Goal: Transaction & Acquisition: Book appointment/travel/reservation

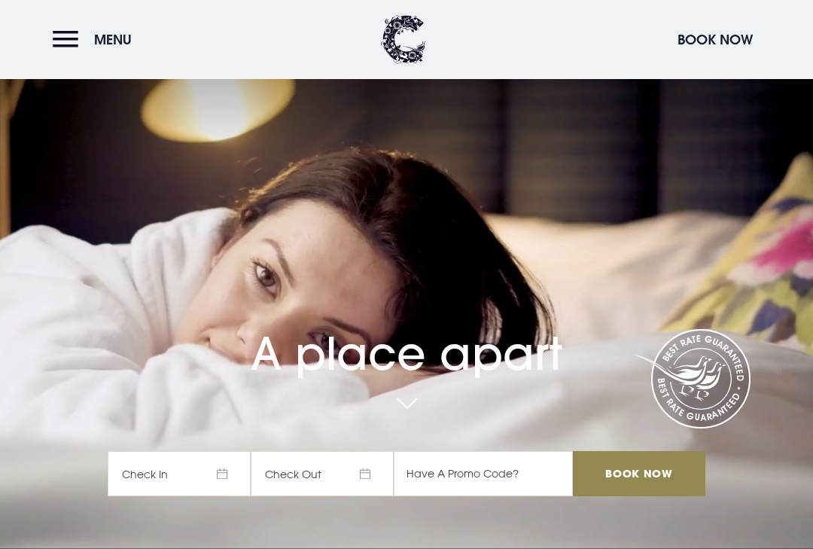
click at [168, 496] on span "Check In" at bounding box center [179, 473] width 143 height 45
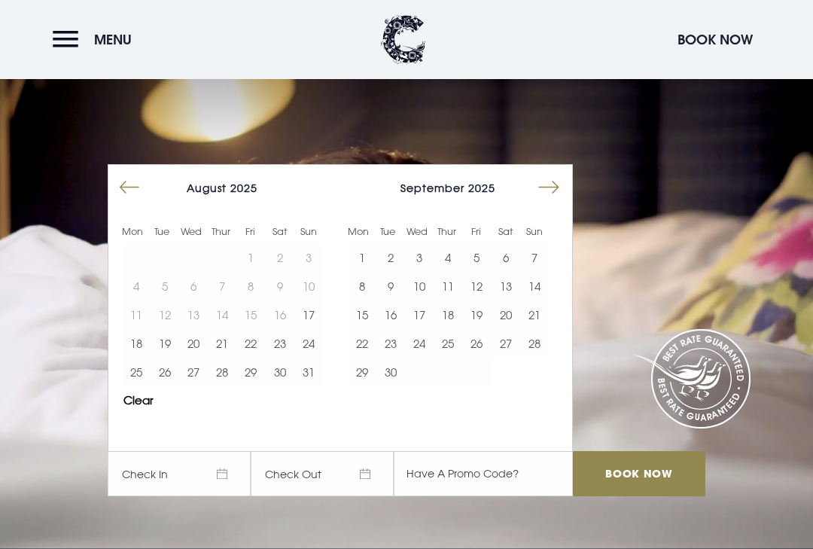
click at [283, 358] on button "23" at bounding box center [280, 343] width 29 height 29
click at [140, 386] on button "25" at bounding box center [136, 372] width 29 height 29
click at [653, 496] on input "Book Now" at bounding box center [639, 473] width 132 height 45
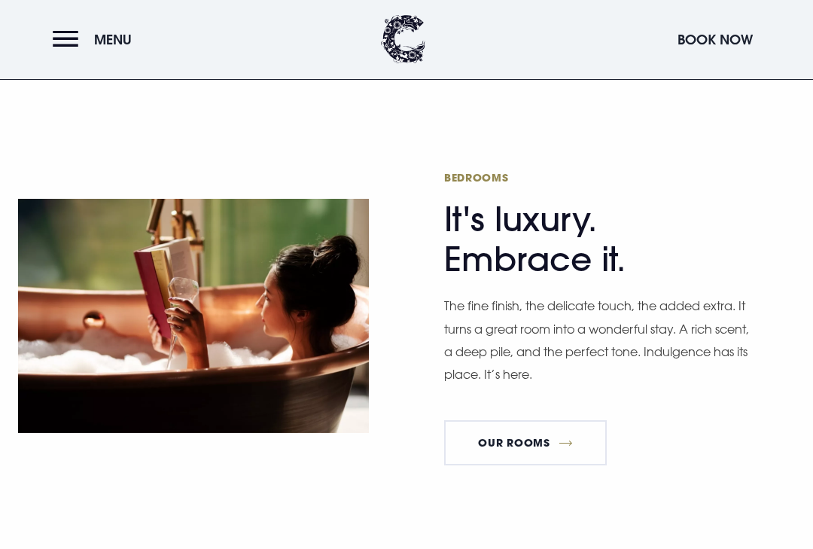
scroll to position [793, 0]
click at [574, 452] on link "Our Rooms" at bounding box center [525, 442] width 163 height 45
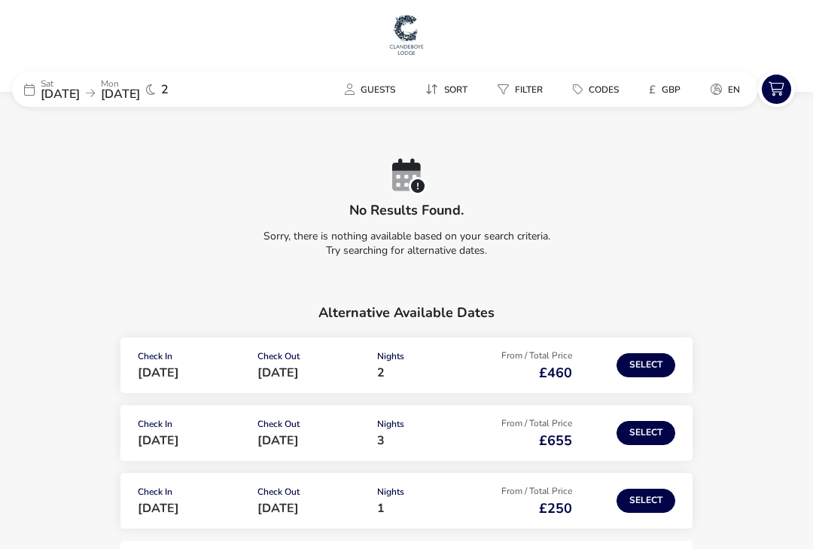
click at [645, 495] on button "Select" at bounding box center [646, 501] width 59 height 24
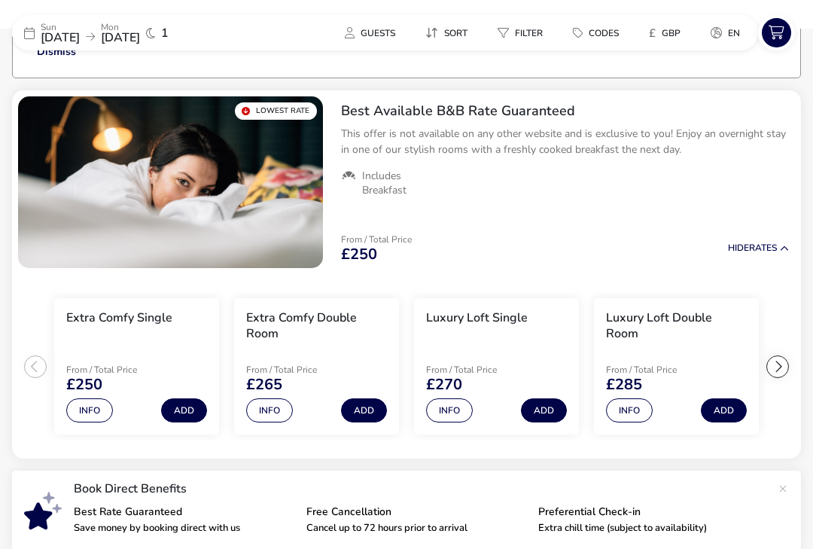
scroll to position [135, 0]
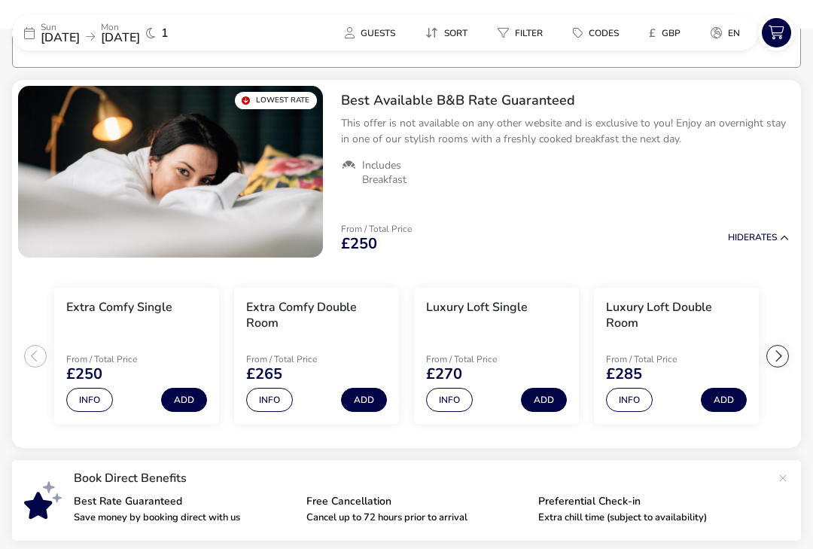
click at [778, 350] on div at bounding box center [777, 356] width 23 height 23
click at [452, 398] on button "Info" at bounding box center [449, 400] width 47 height 24
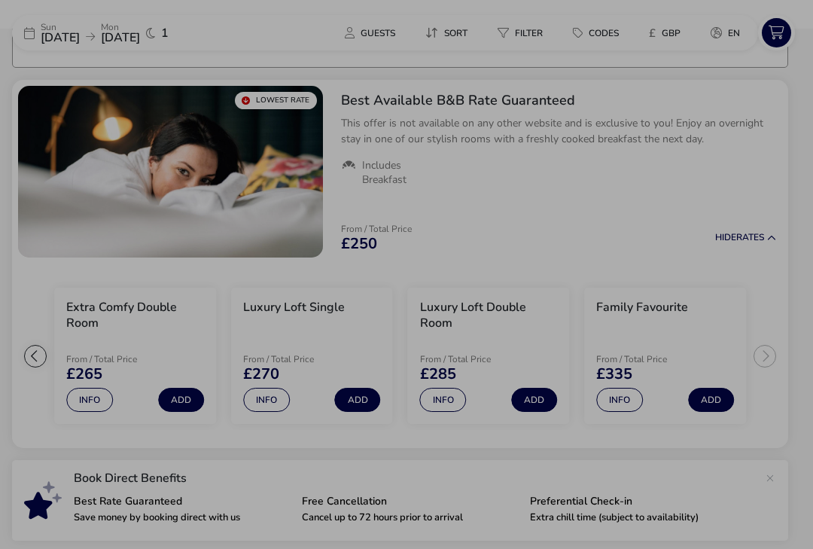
click at [35, 355] on div "Luxury Loft Double Room Details Facilities Occupancy There’s nothing wrong with…" at bounding box center [406, 274] width 813 height 549
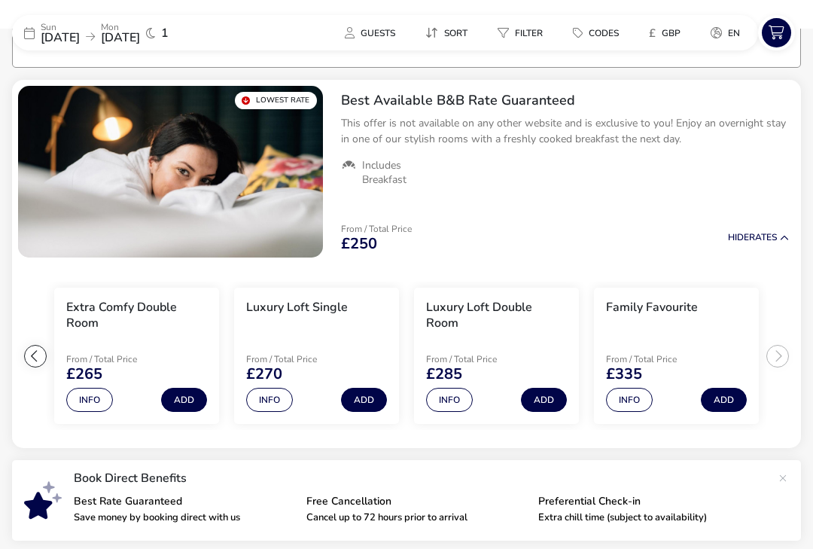
click at [458, 398] on button "Info" at bounding box center [449, 400] width 47 height 24
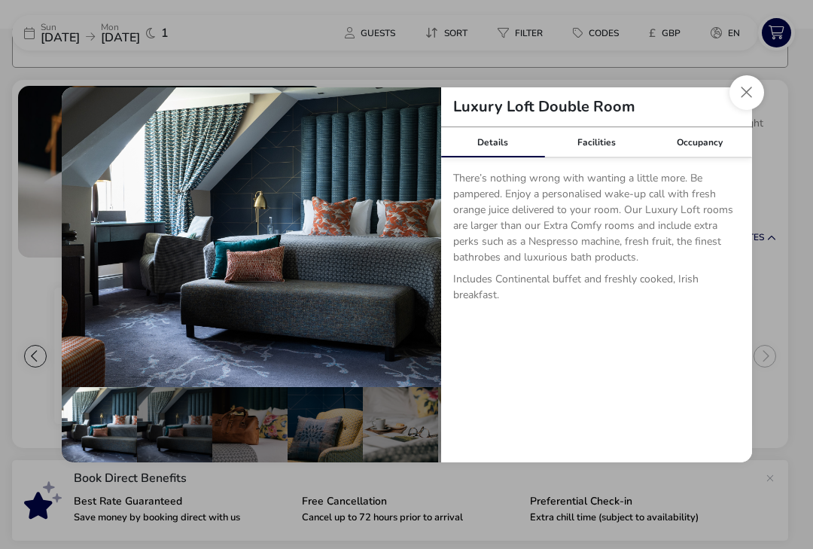
click at [604, 144] on div "Facilities" at bounding box center [596, 142] width 104 height 30
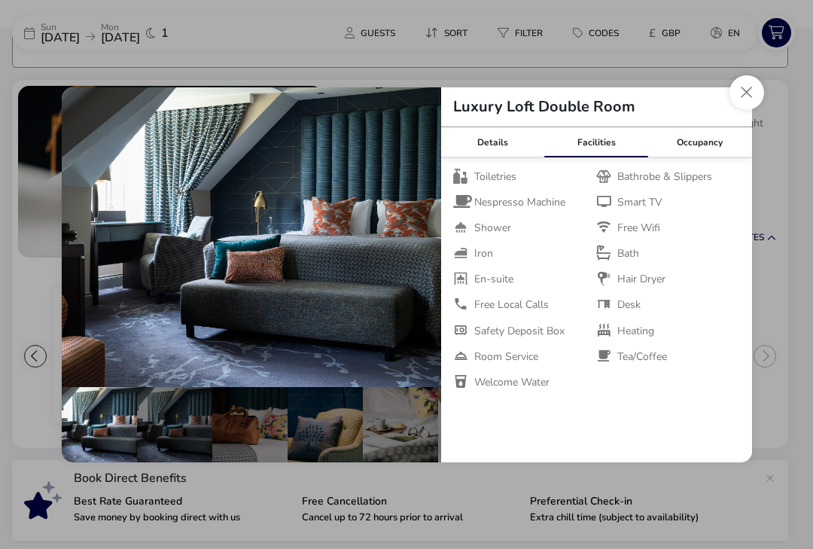
click at [735, 218] on ul "Toiletries Bathrobe & Slippers Nespresso Machine Smart TV Shower Free Wifi Iron…" at bounding box center [596, 280] width 287 height 220
click at [704, 145] on div "Occupancy" at bounding box center [700, 142] width 104 height 30
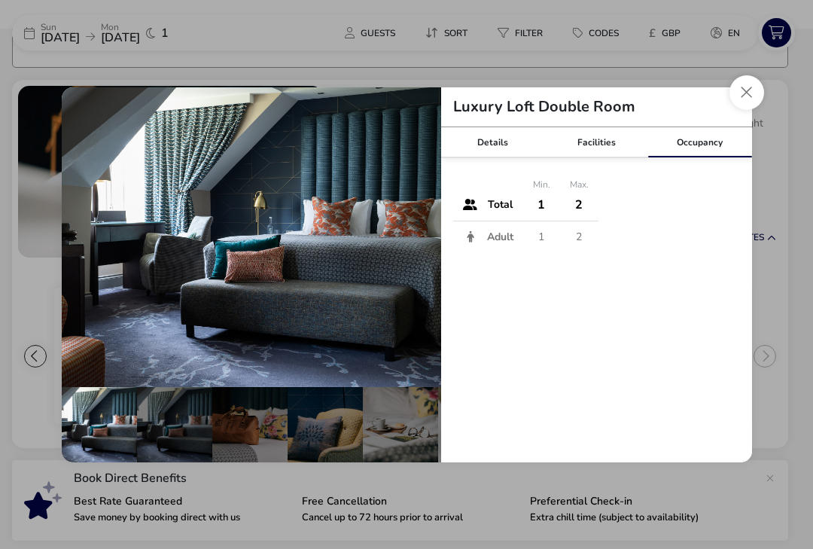
click at [739, 92] on button "Close dialog" at bounding box center [746, 92] width 35 height 35
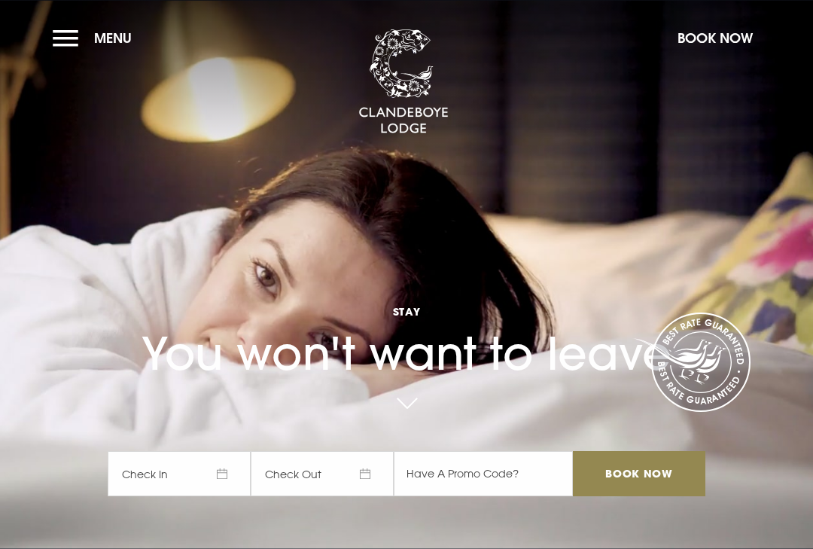
click at [408, 421] on link at bounding box center [406, 404] width 35 height 33
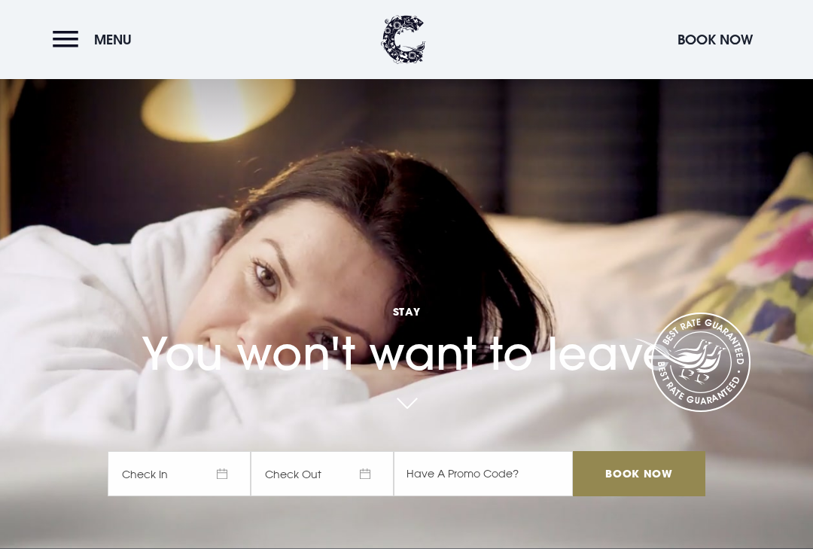
click at [74, 38] on button "Menu" at bounding box center [96, 39] width 87 height 32
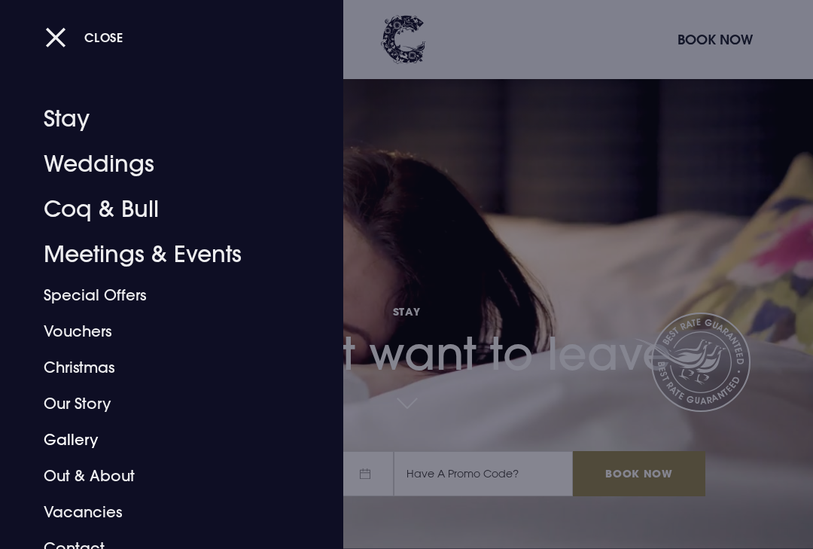
click at [53, 437] on link "Gallery" at bounding box center [162, 440] width 236 height 36
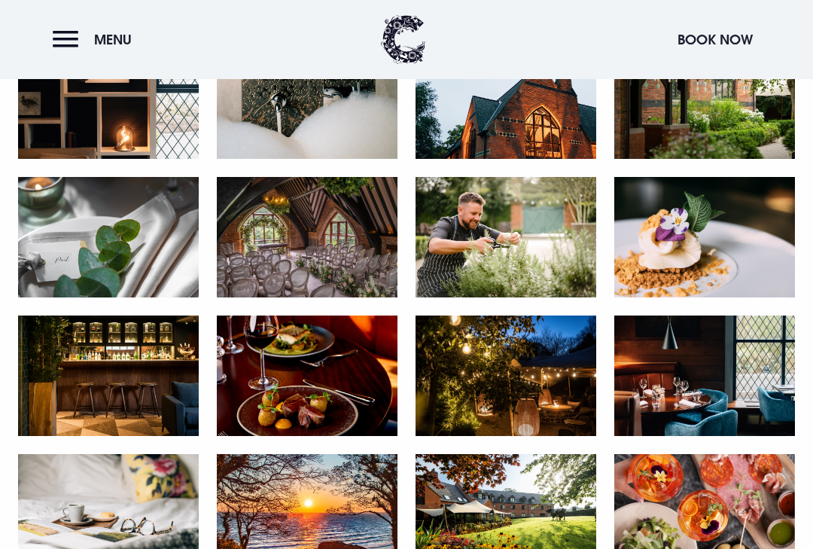
scroll to position [839, 0]
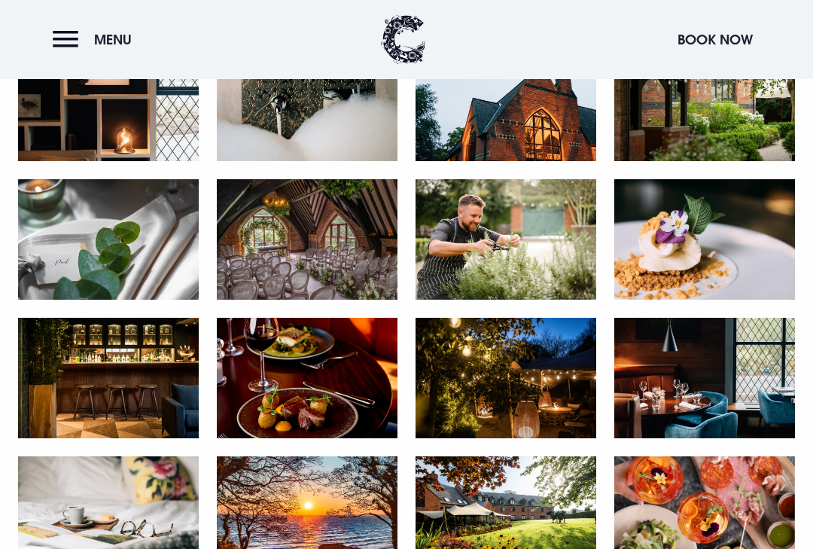
click at [64, 44] on button "Menu" at bounding box center [96, 39] width 87 height 32
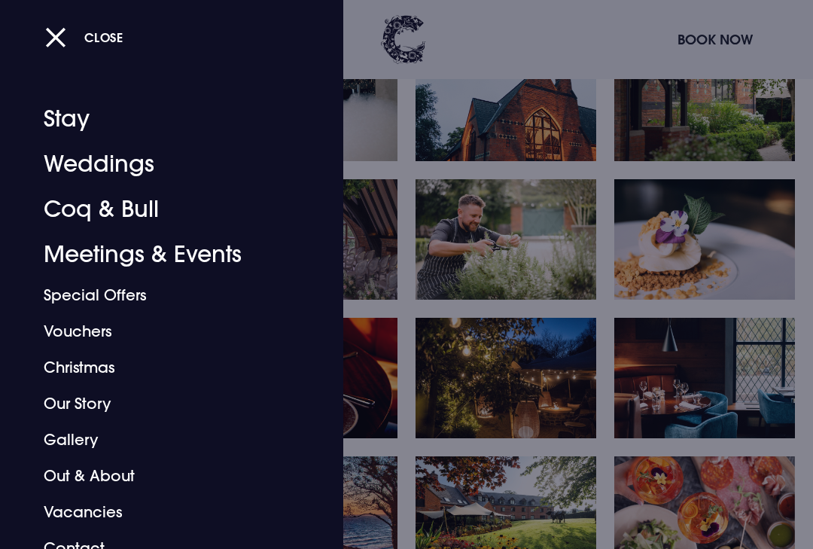
scroll to position [0, 0]
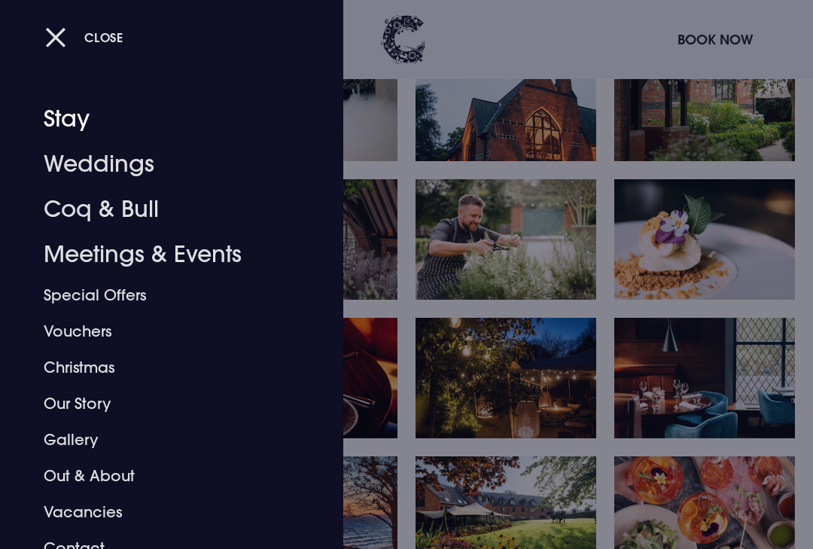
click at [62, 121] on link "Stay" at bounding box center [162, 118] width 236 height 45
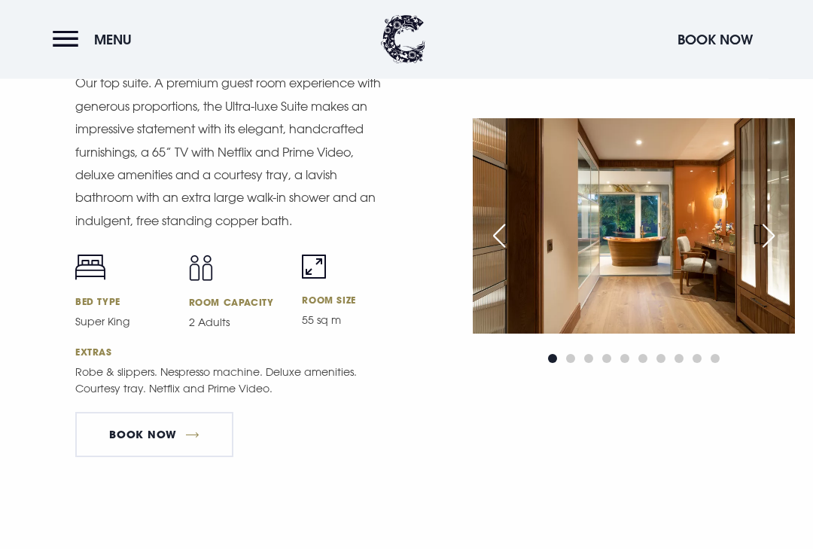
scroll to position [2082, 0]
click at [123, 449] on link "Book Now" at bounding box center [154, 434] width 158 height 45
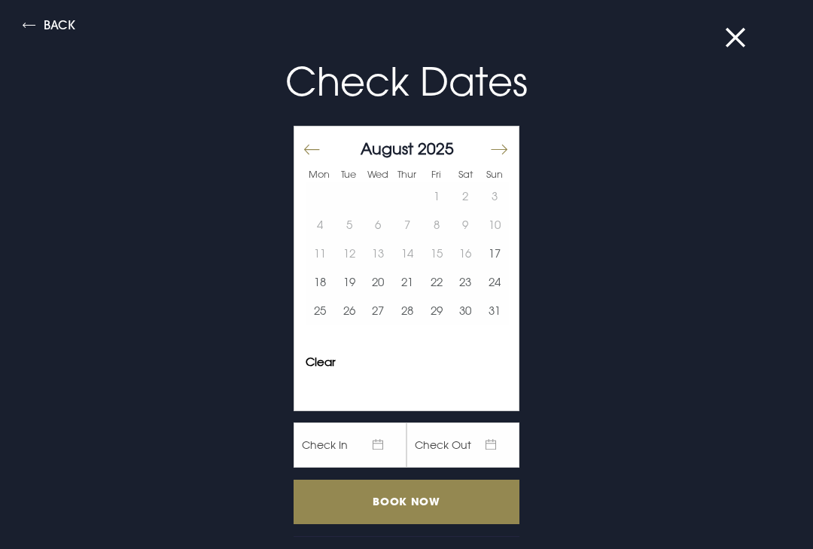
click at [504, 284] on button "24" at bounding box center [494, 282] width 29 height 29
click at [449, 508] on input "Book Now" at bounding box center [407, 502] width 226 height 44
click at [438, 507] on input "Book Now" at bounding box center [407, 502] width 226 height 44
click at [25, 25] on button "Back" at bounding box center [49, 27] width 53 height 17
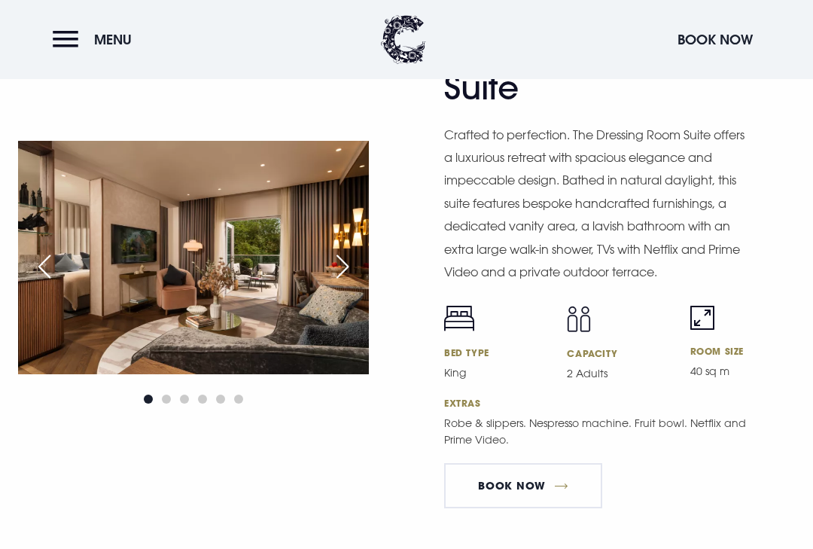
scroll to position [2599, 0]
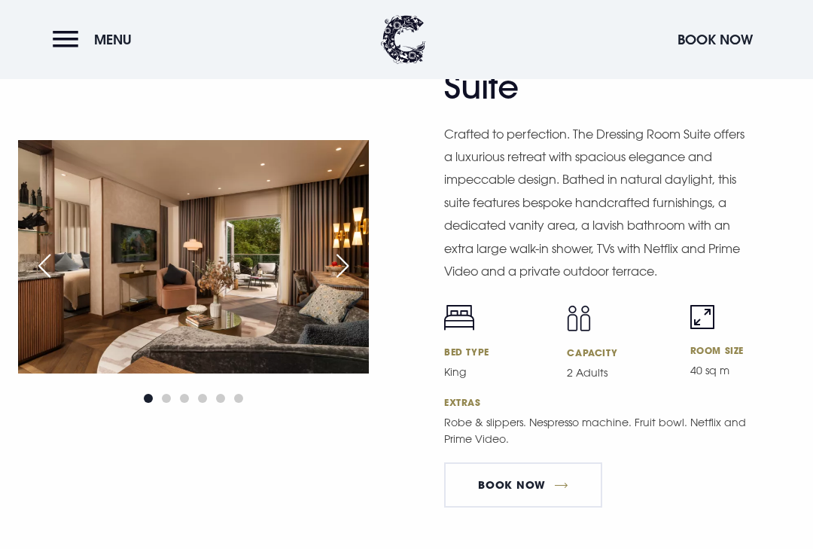
click at [553, 507] on link "BOOK NOW" at bounding box center [523, 484] width 158 height 45
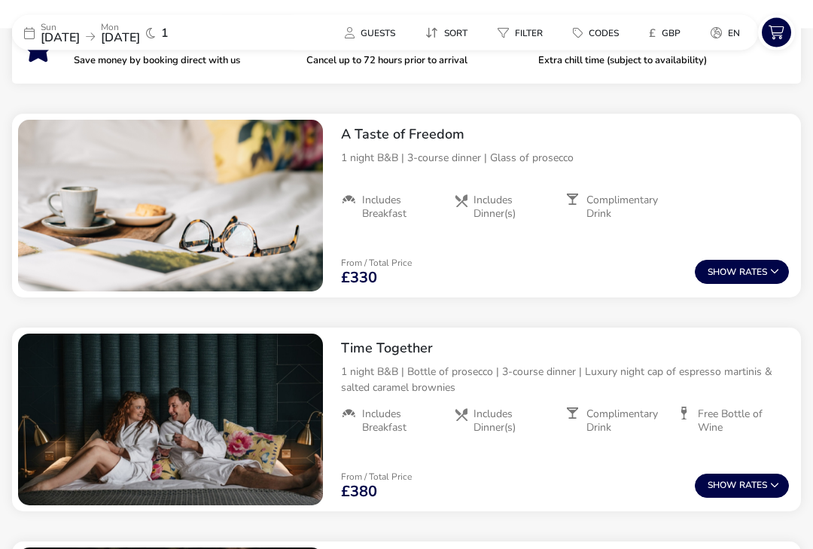
scroll to position [597, 0]
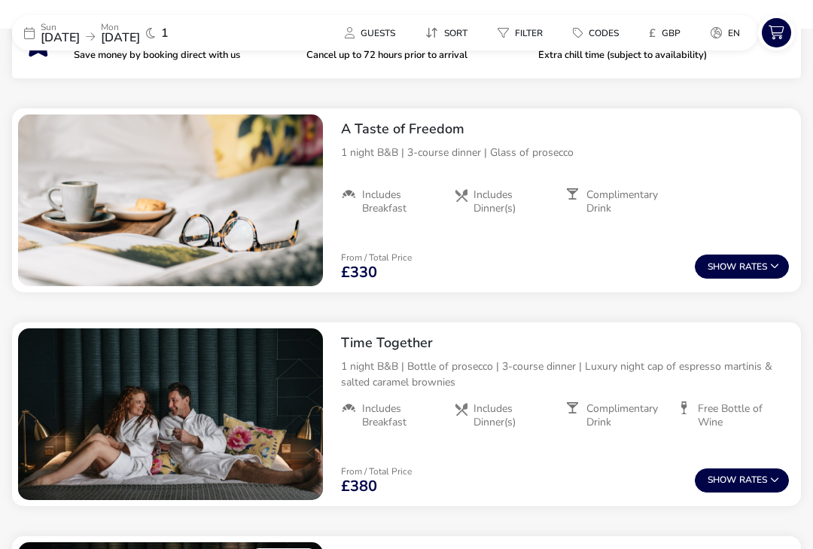
click at [778, 265] on icon at bounding box center [774, 265] width 9 height 9
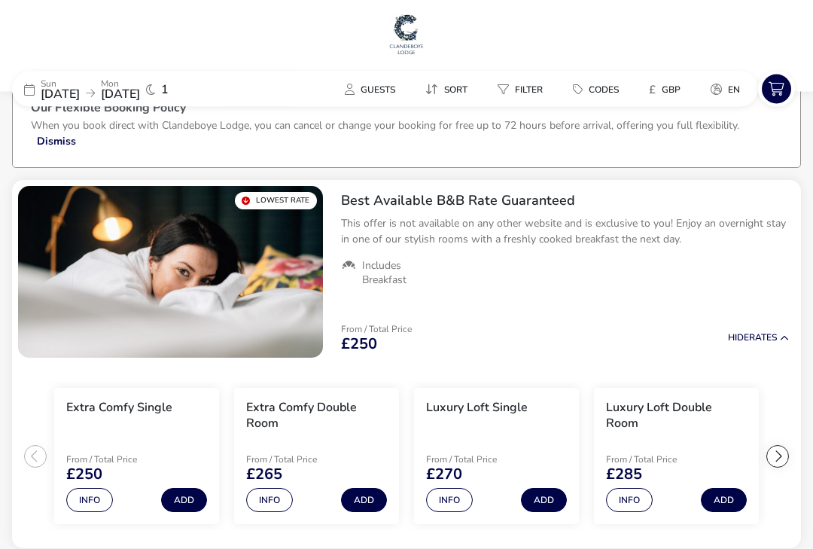
scroll to position [0, 0]
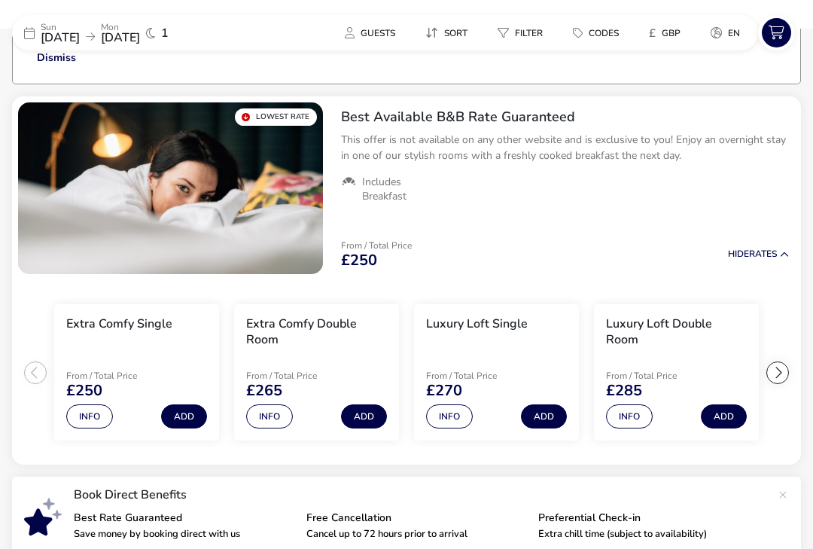
scroll to position [132, 0]
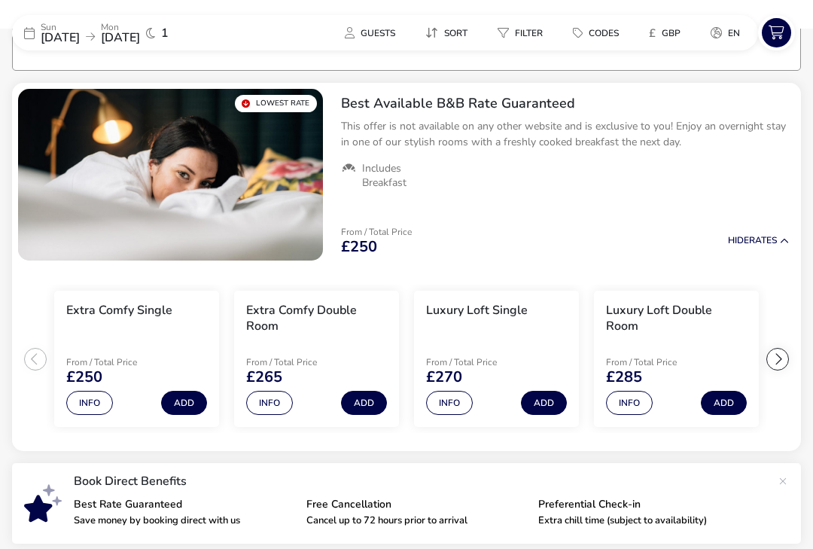
click at [783, 362] on div at bounding box center [777, 359] width 23 height 23
click at [786, 345] on ul "Extra Comfy Single From / Total Price £250 Info Add Extra Comfy Double Room Fro…" at bounding box center [406, 358] width 789 height 185
click at [784, 352] on ul "Extra Comfy Single From / Total Price £250 Info Add Extra Comfy Double Room Fro…" at bounding box center [406, 358] width 789 height 185
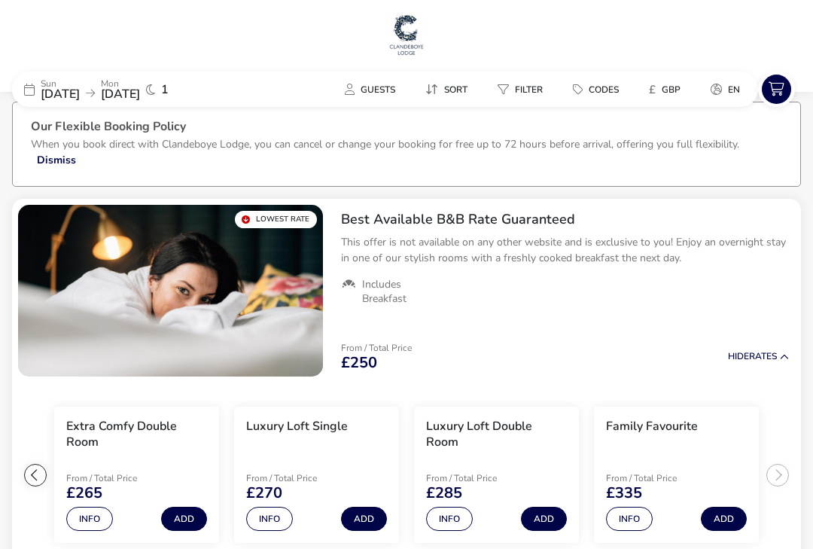
scroll to position [0, 0]
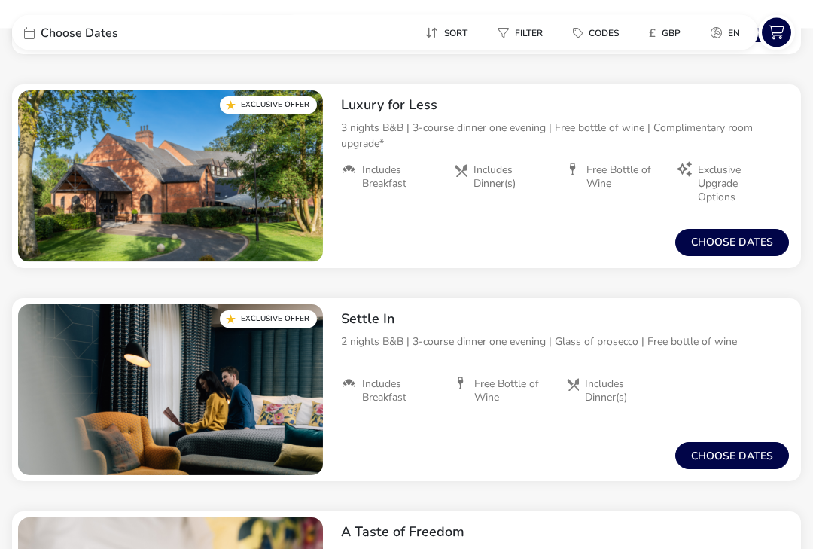
scroll to position [651, 0]
click at [761, 452] on button "Choose dates" at bounding box center [732, 455] width 114 height 27
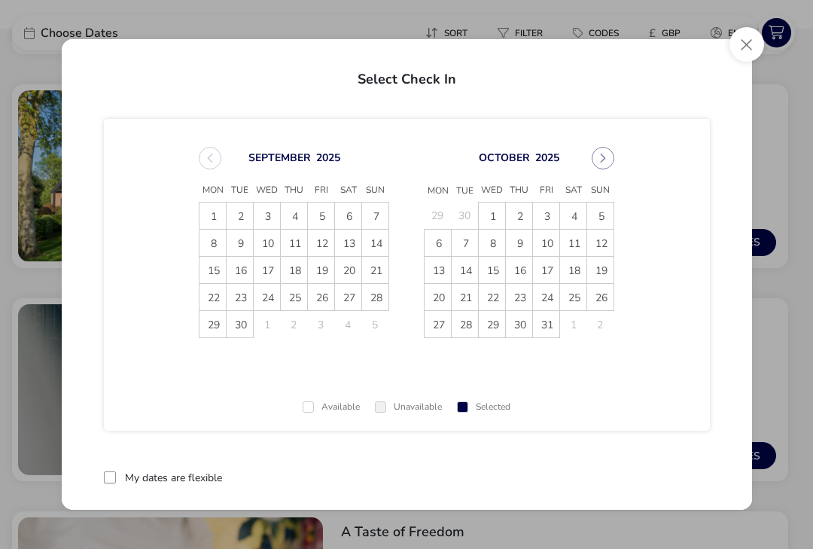
click at [736, 47] on button "Close" at bounding box center [746, 44] width 35 height 35
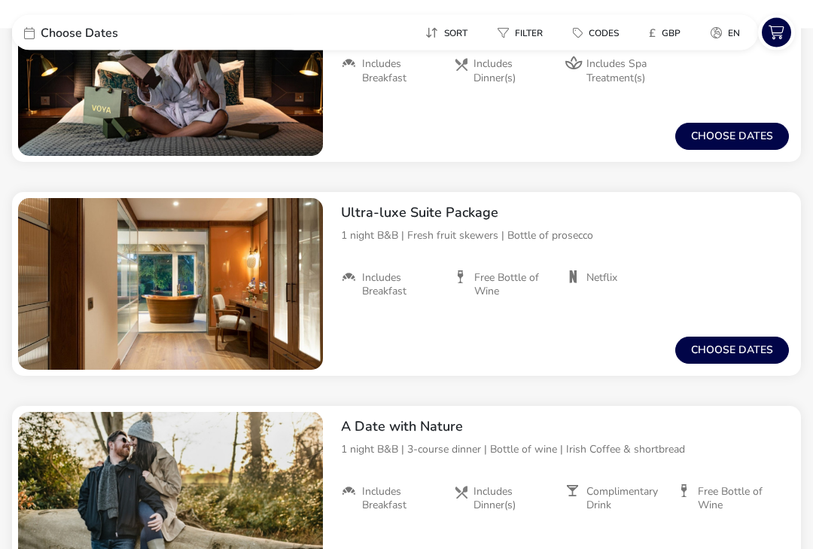
scroll to position [1612, 0]
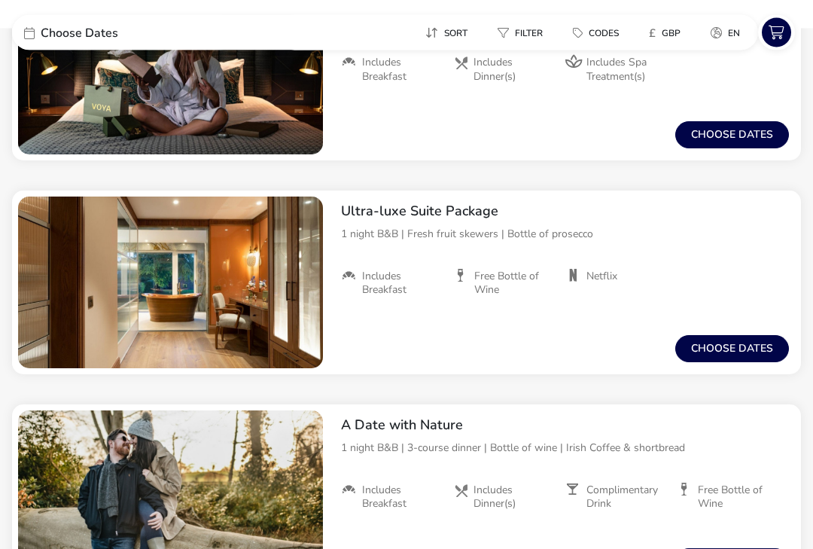
click at [741, 352] on button "Choose dates" at bounding box center [732, 349] width 114 height 27
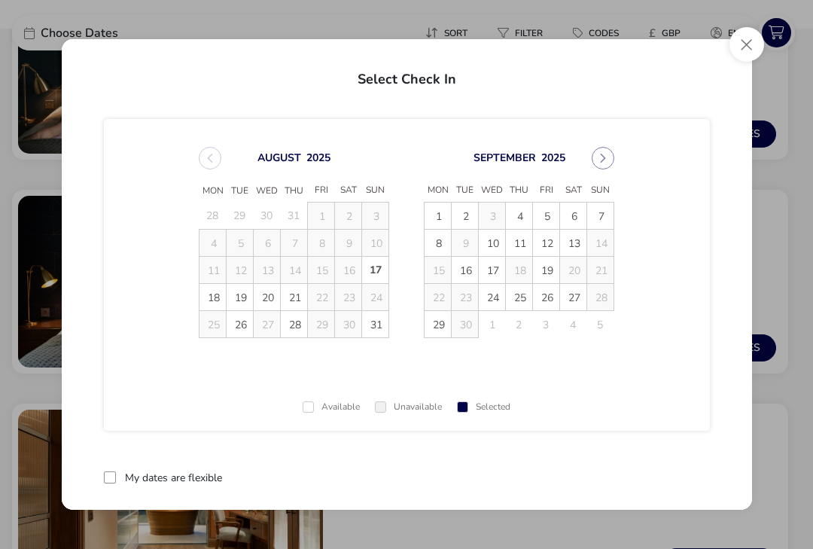
scroll to position [1399, 0]
click at [760, 40] on button "Close" at bounding box center [746, 44] width 35 height 35
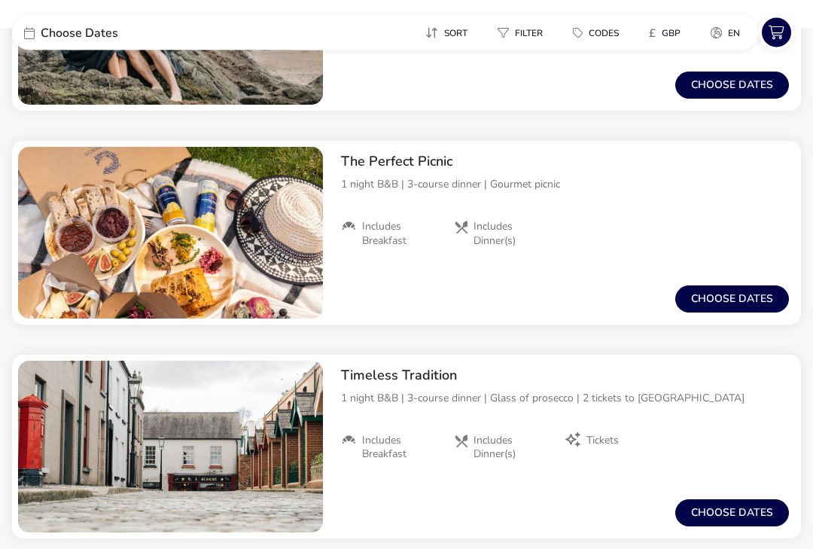
scroll to position [2791, 0]
